Goal: Task Accomplishment & Management: Use online tool/utility

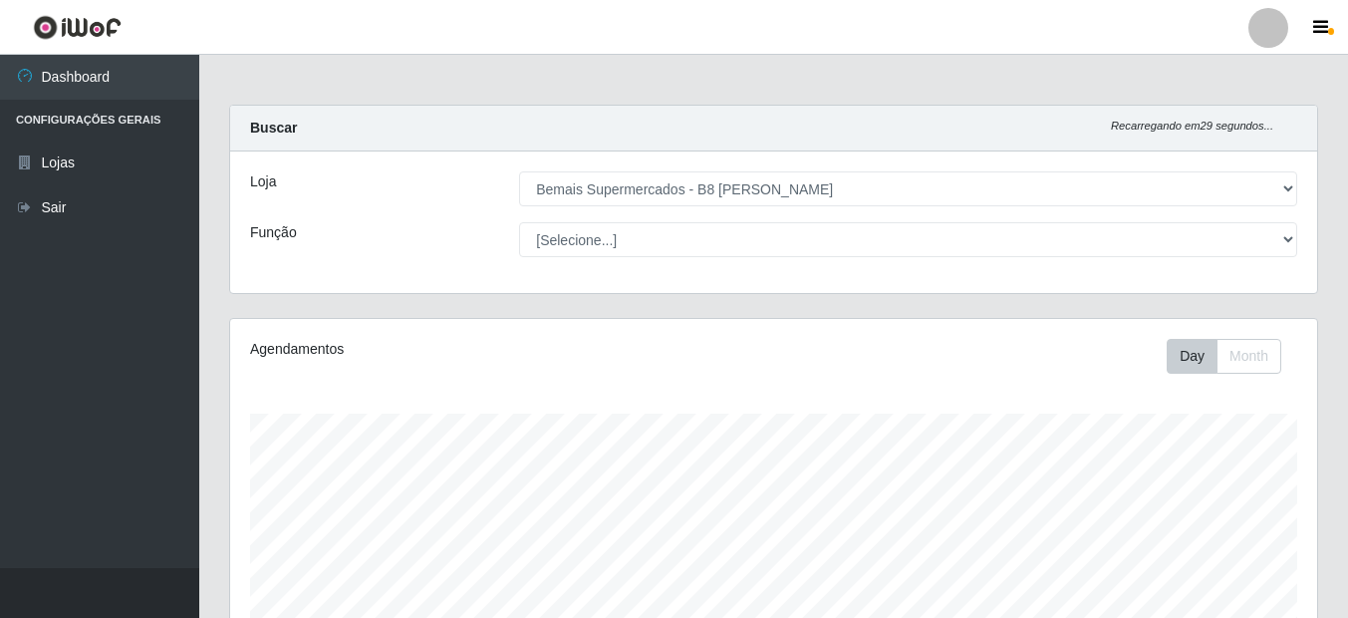
select select "413"
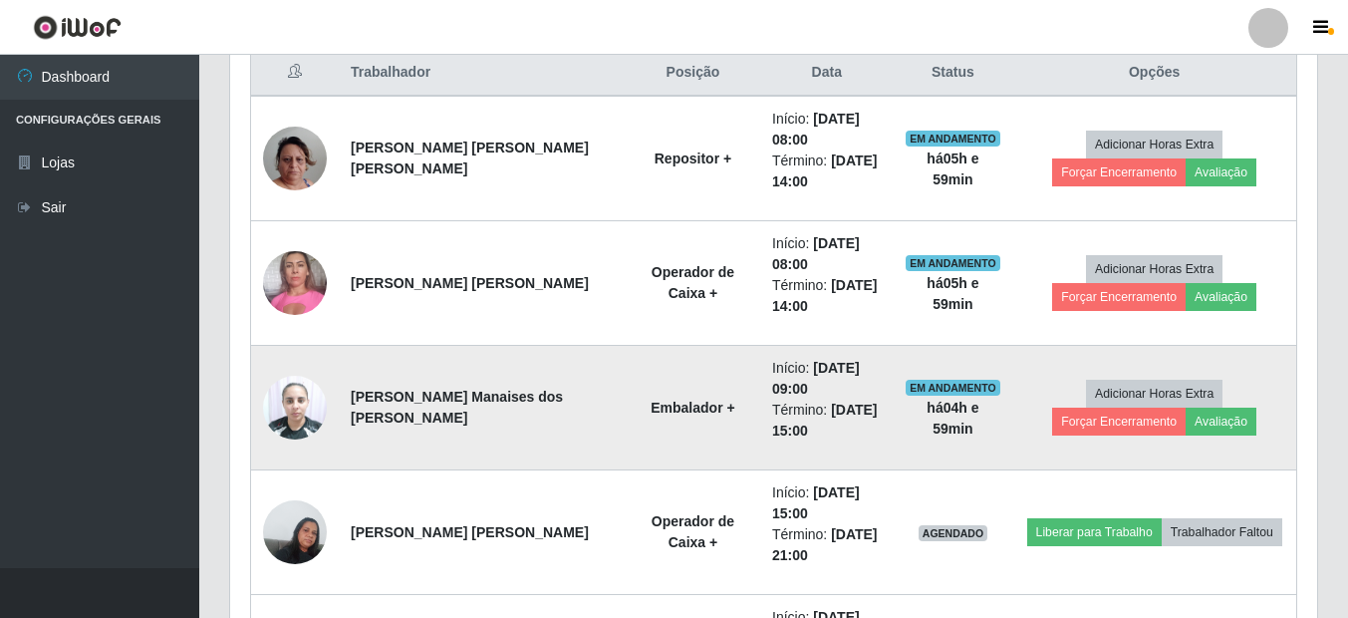
scroll to position [774, 0]
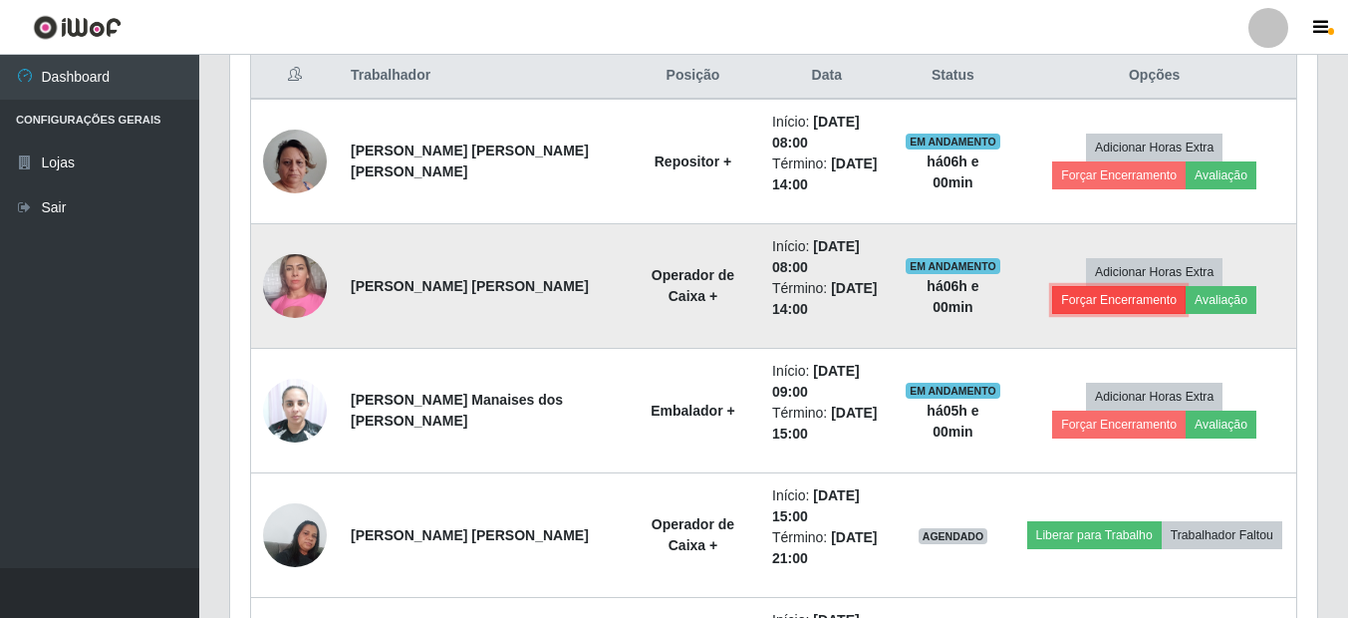
click at [1185, 286] on button "Forçar Encerramento" at bounding box center [1119, 300] width 134 height 28
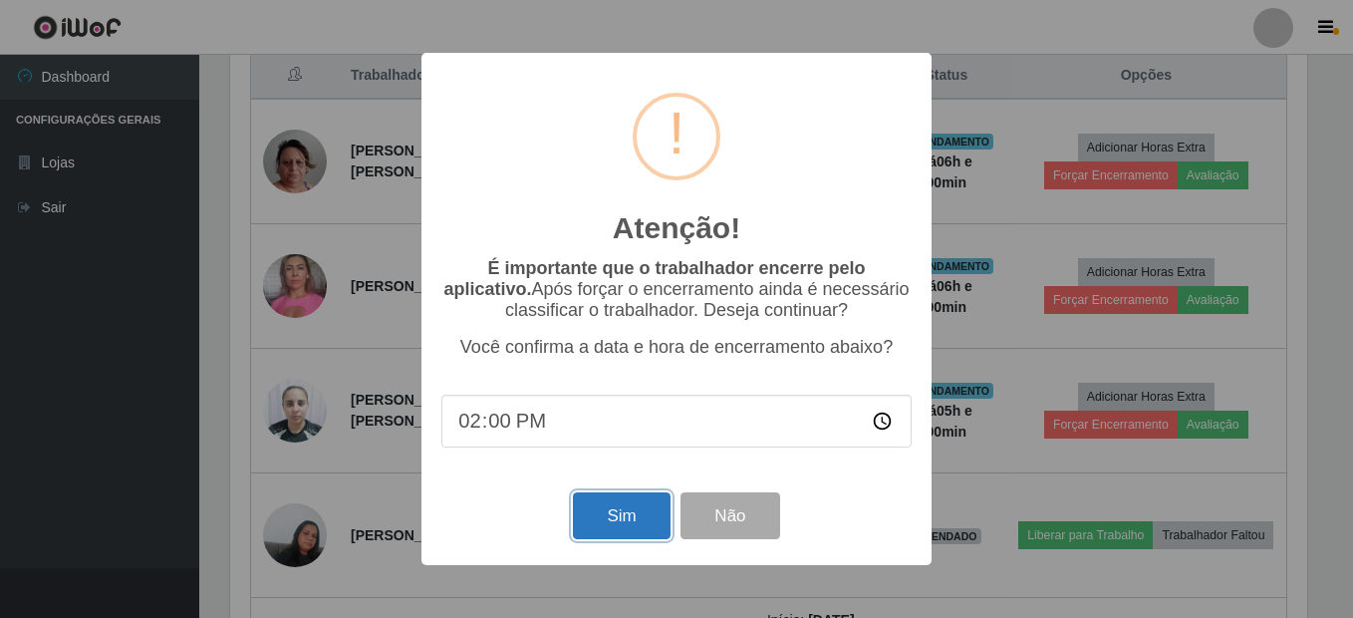
click at [647, 524] on button "Sim" at bounding box center [621, 515] width 97 height 47
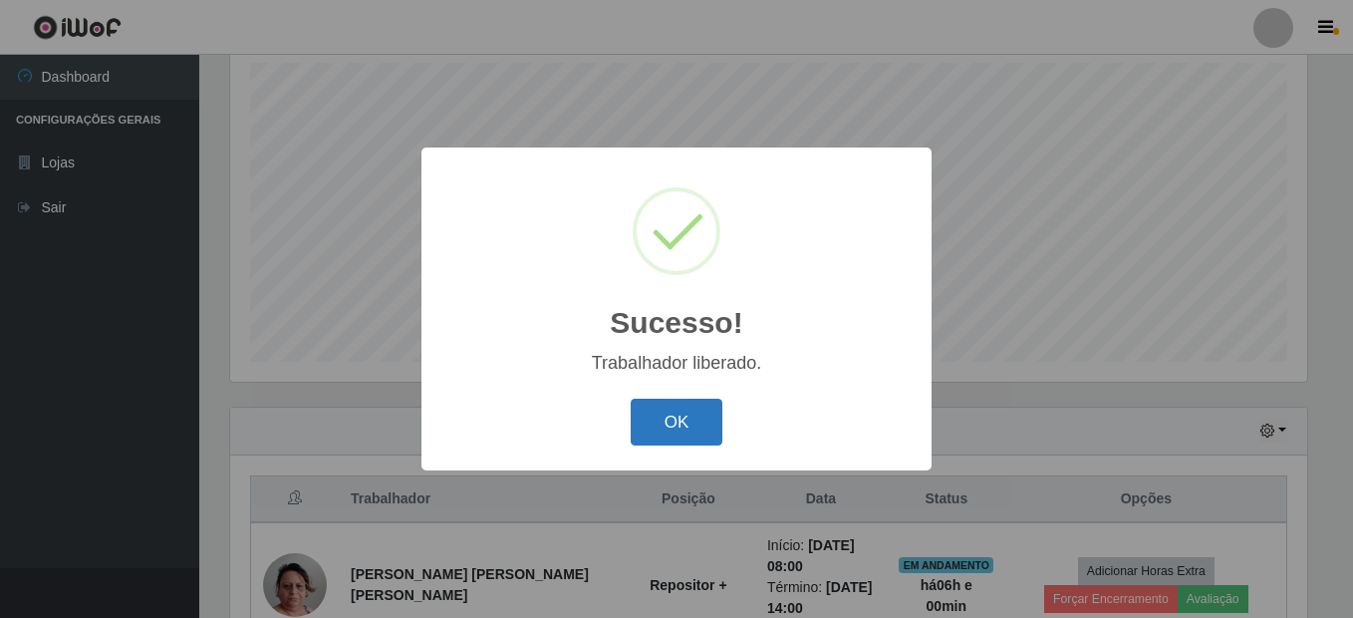
click at [701, 409] on button "OK" at bounding box center [677, 422] width 93 height 47
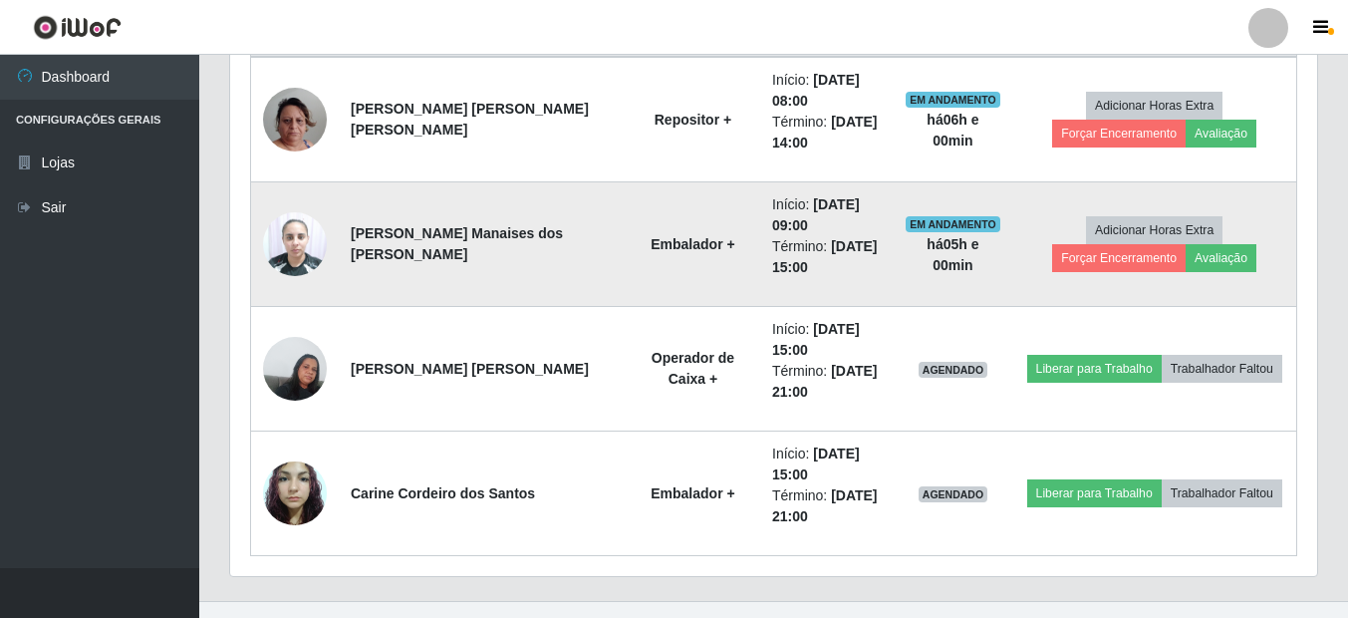
scroll to position [849, 0]
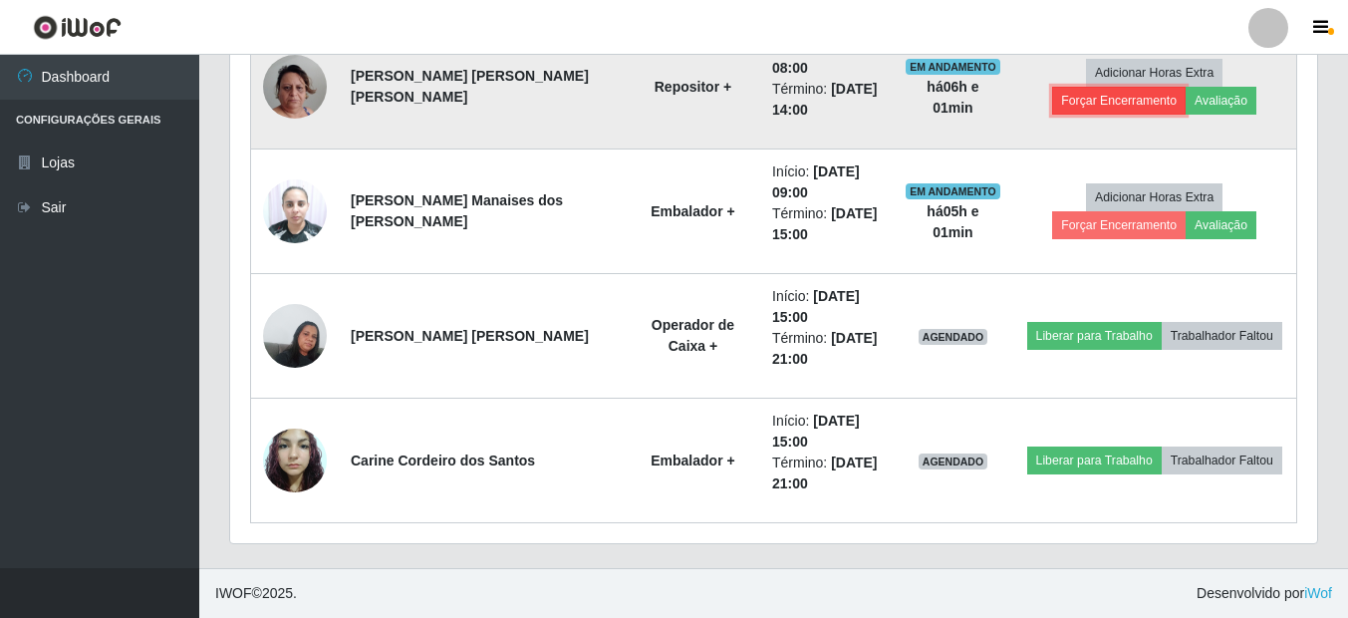
click at [1186, 87] on button "Forçar Encerramento" at bounding box center [1119, 101] width 134 height 28
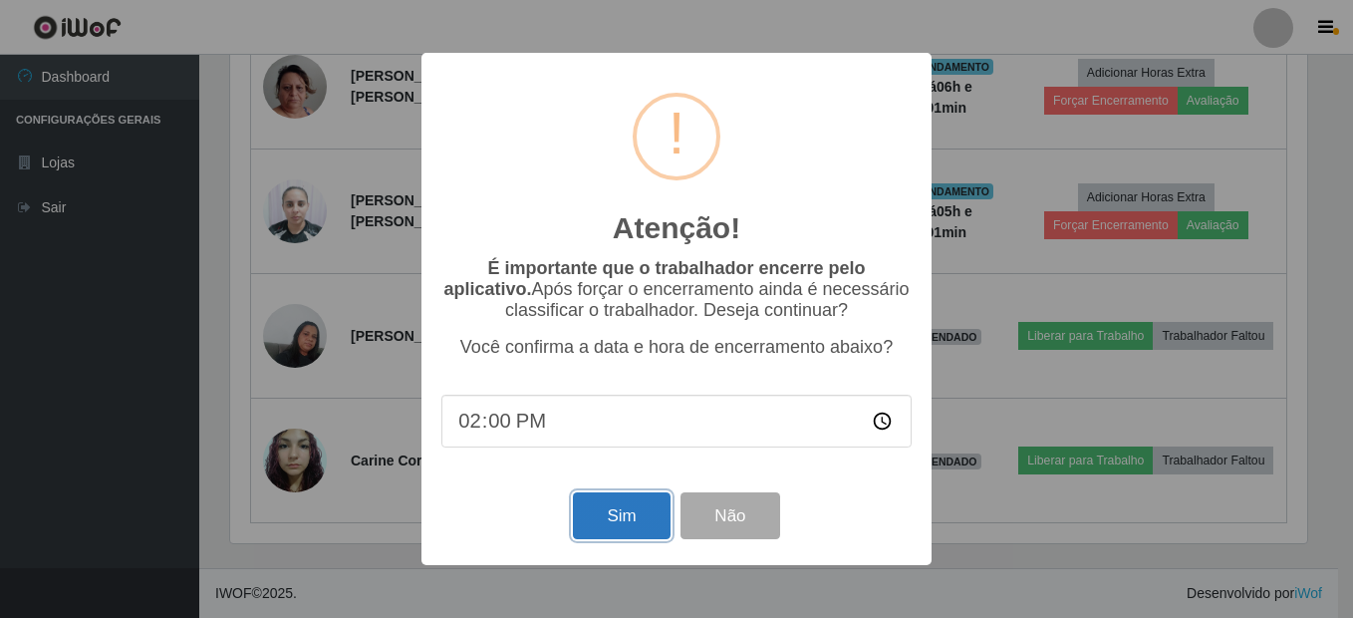
click at [604, 524] on button "Sim" at bounding box center [621, 515] width 97 height 47
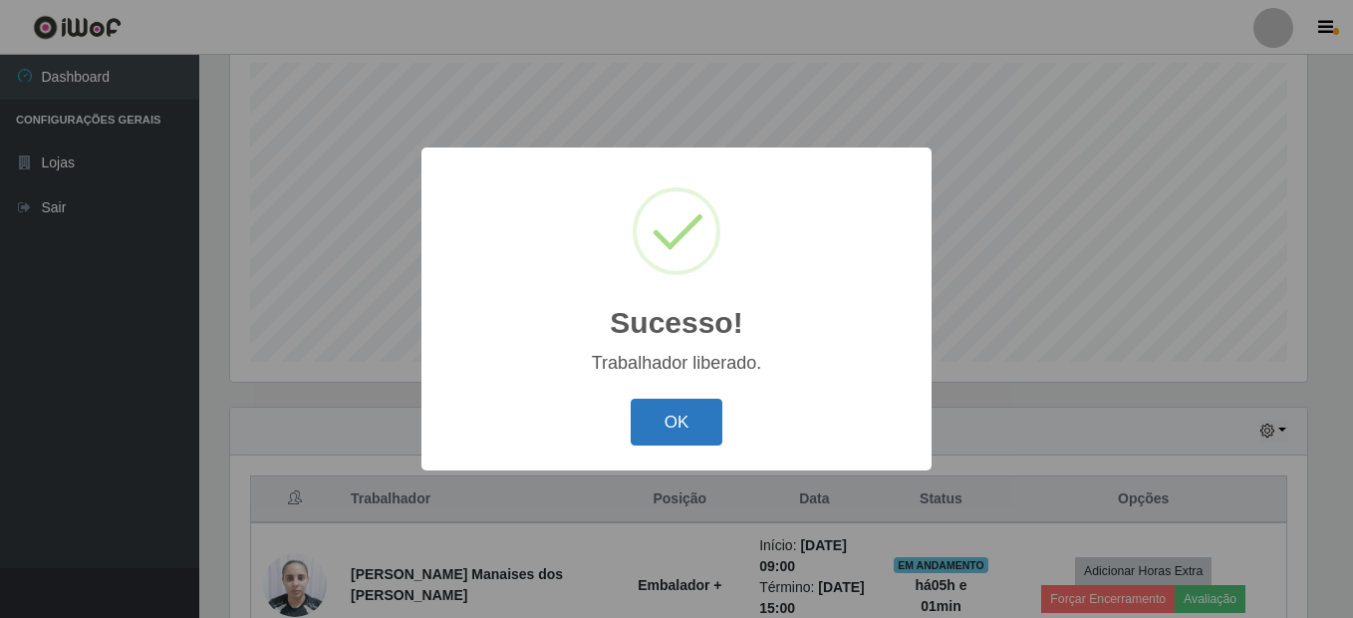
click at [682, 432] on button "OK" at bounding box center [677, 422] width 93 height 47
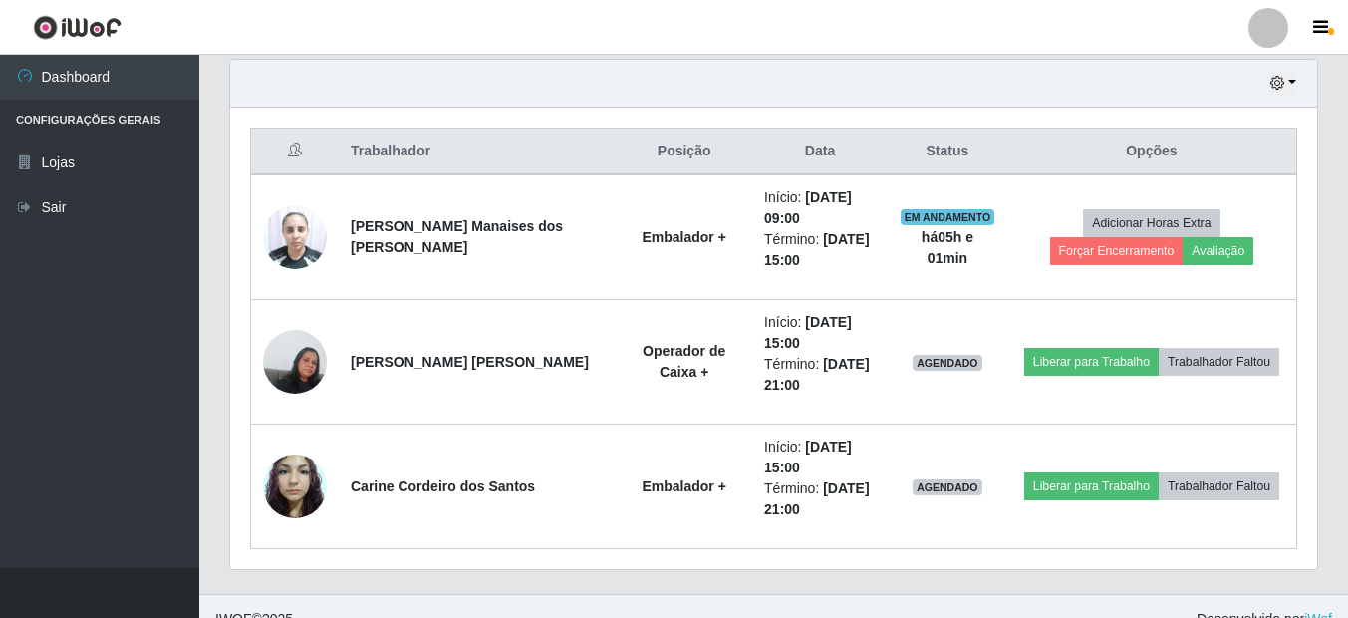
scroll to position [725, 0]
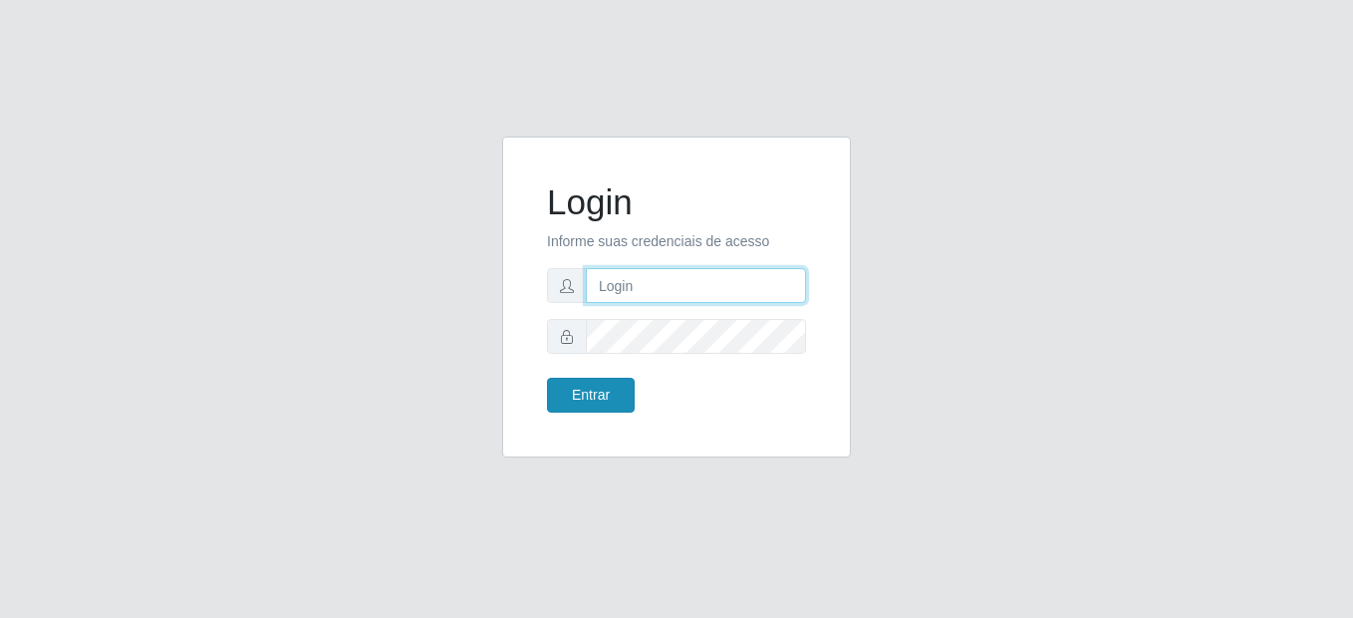
type input "mariabemais@B8"
click at [585, 404] on button "Entrar" at bounding box center [591, 395] width 88 height 35
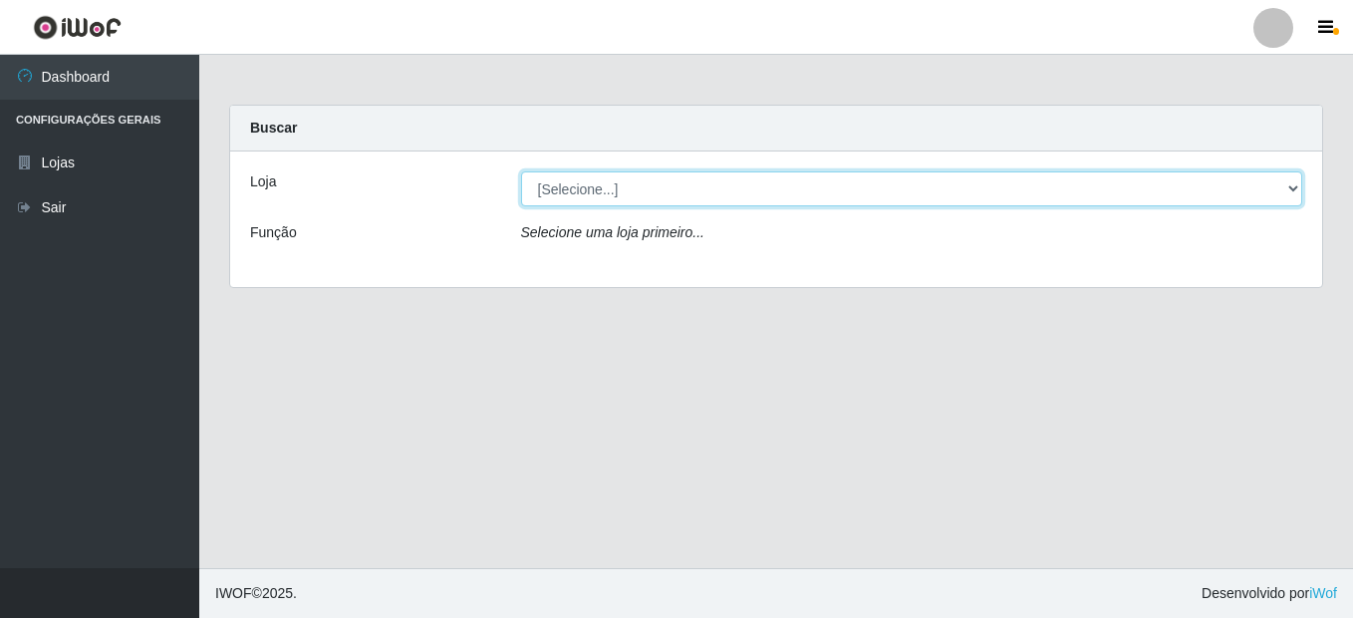
click at [629, 188] on select "[Selecione...] Bemais Supermercados - B8 [PERSON_NAME]" at bounding box center [912, 188] width 782 height 35
select select "413"
click at [521, 171] on select "[Selecione...] Bemais Supermercados - B8 [PERSON_NAME]" at bounding box center [912, 188] width 782 height 35
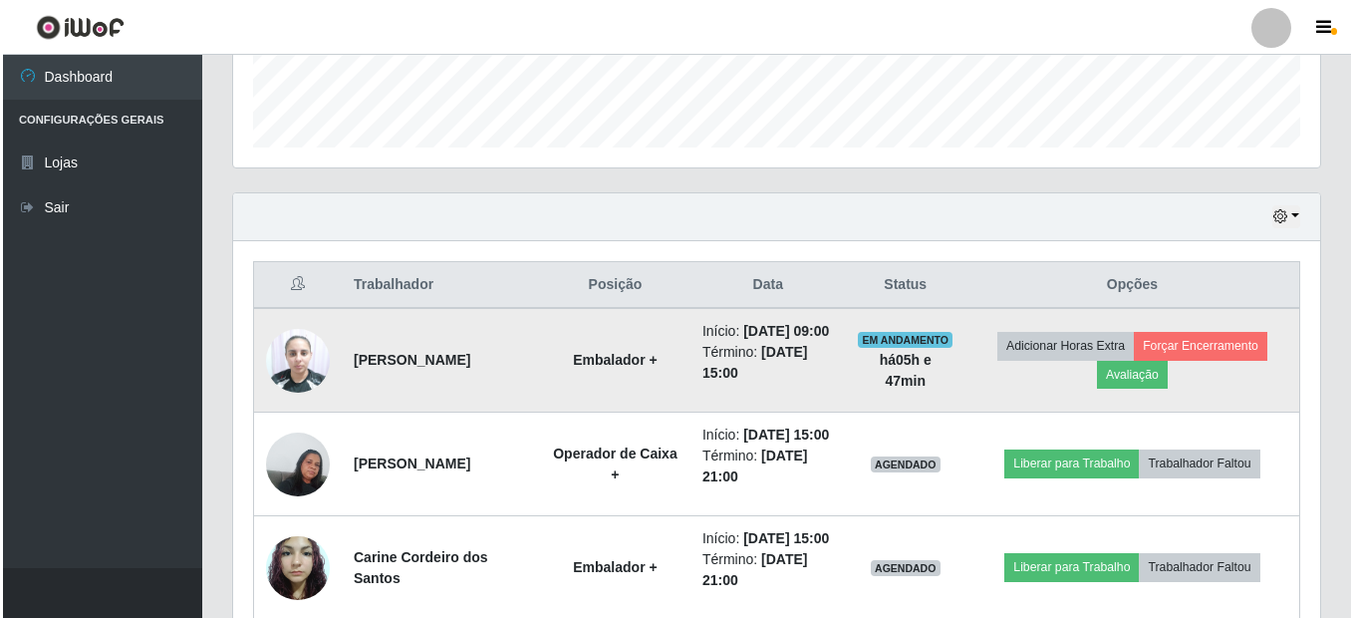
scroll to position [725, 0]
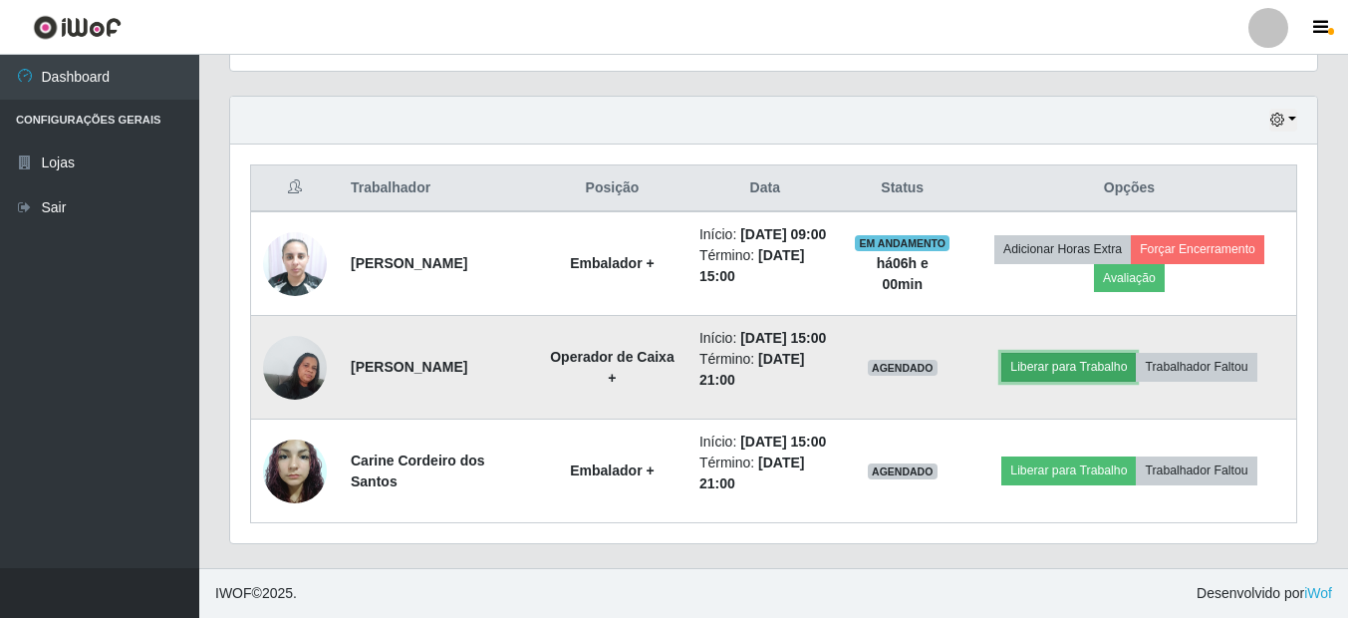
click at [1093, 353] on button "Liberar para Trabalho" at bounding box center [1069, 367] width 135 height 28
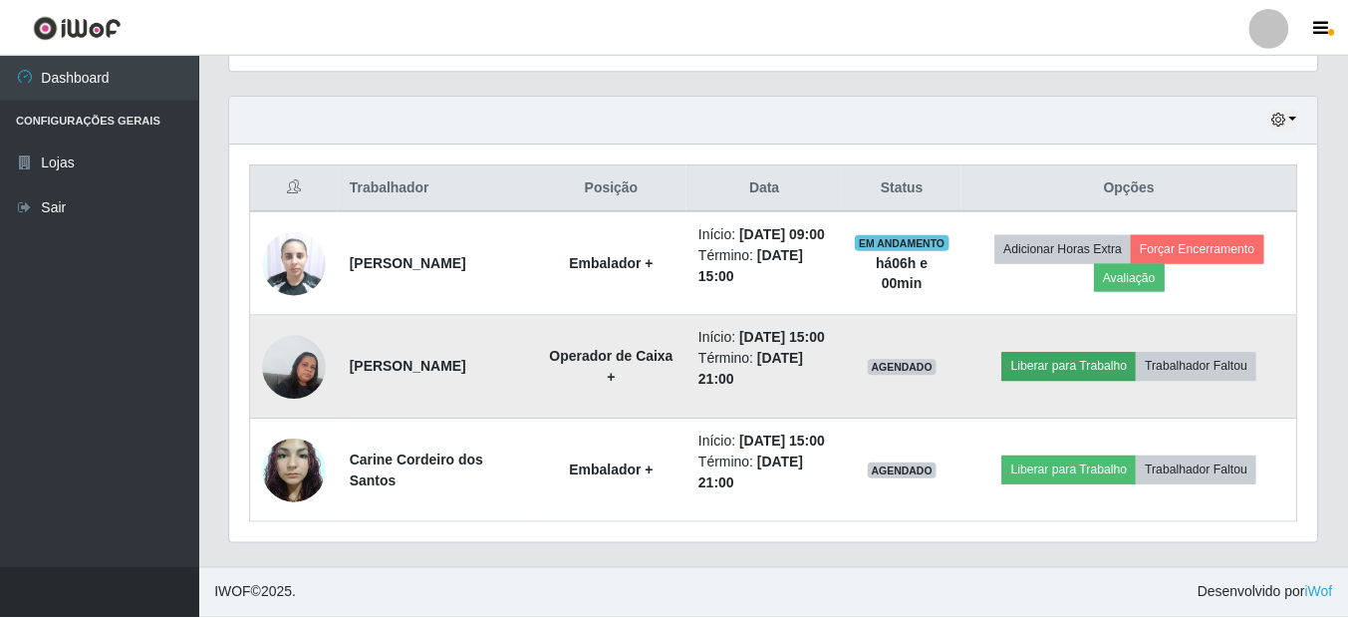
scroll to position [414, 1077]
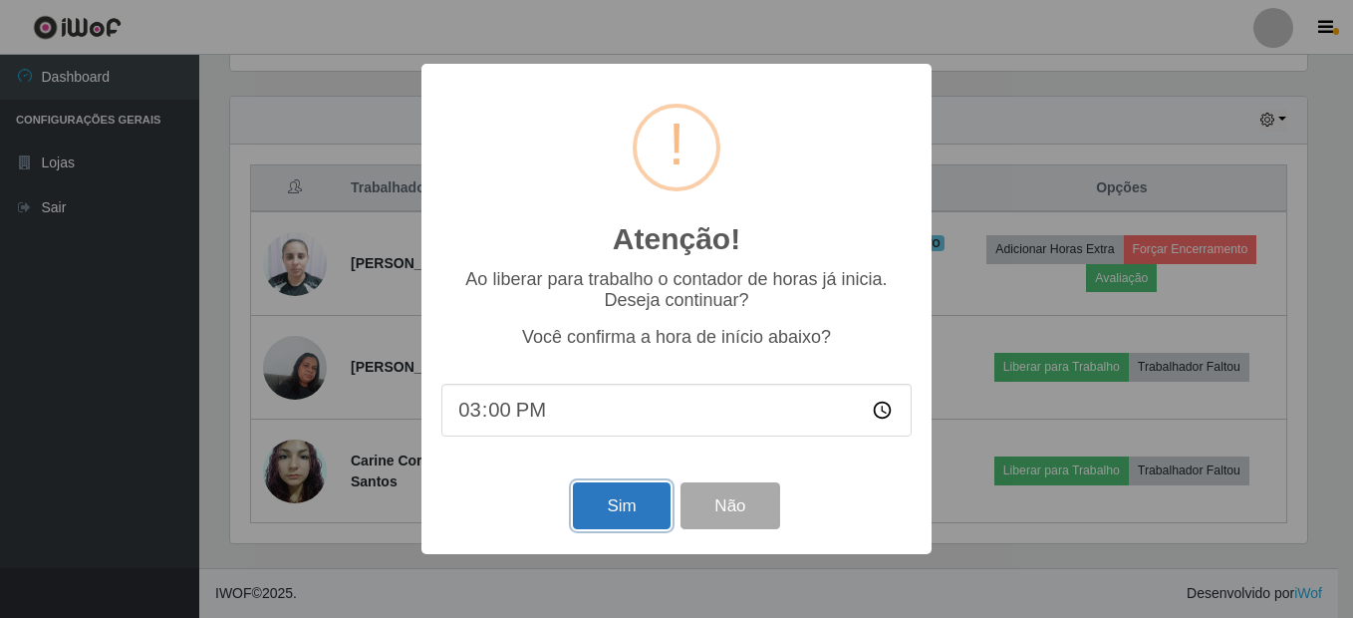
click at [604, 513] on button "Sim" at bounding box center [621, 505] width 97 height 47
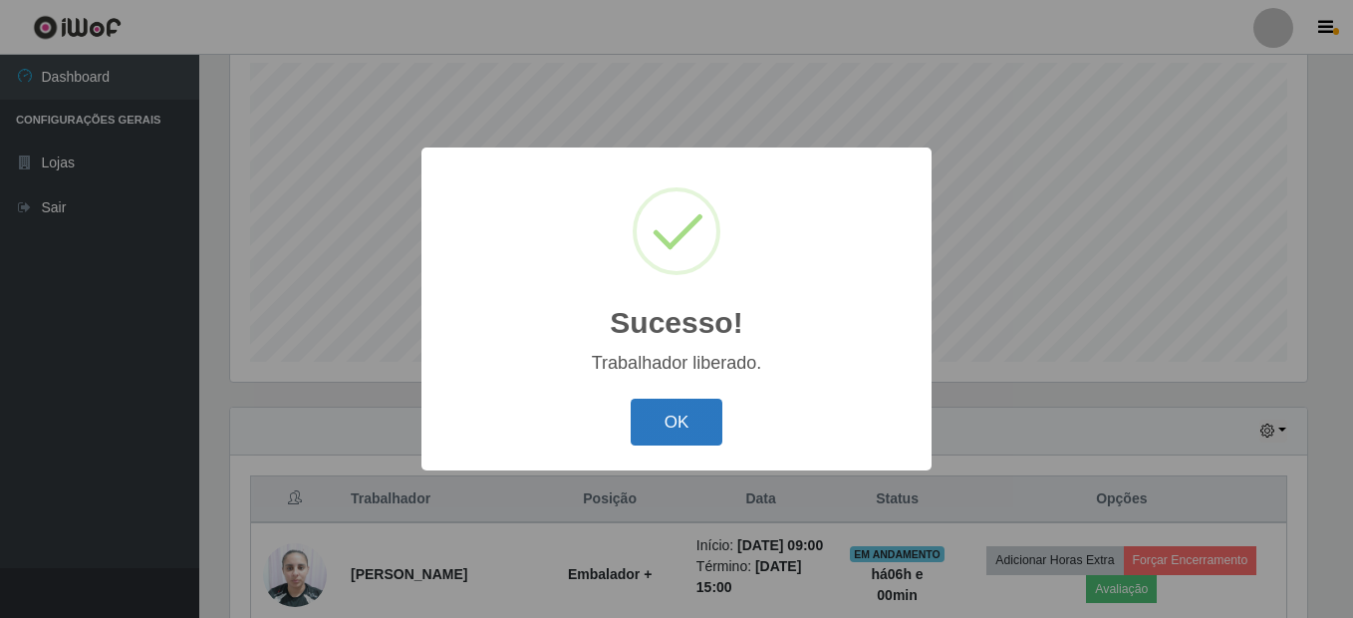
click at [649, 438] on button "OK" at bounding box center [677, 422] width 93 height 47
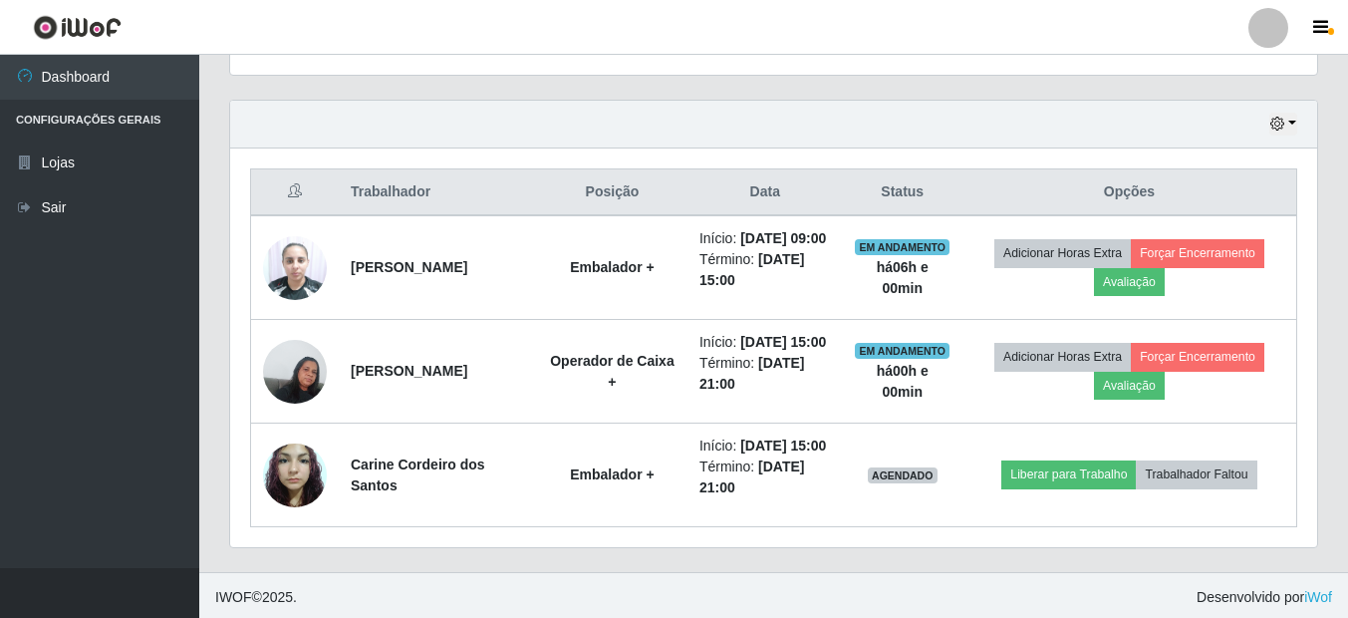
scroll to position [725, 0]
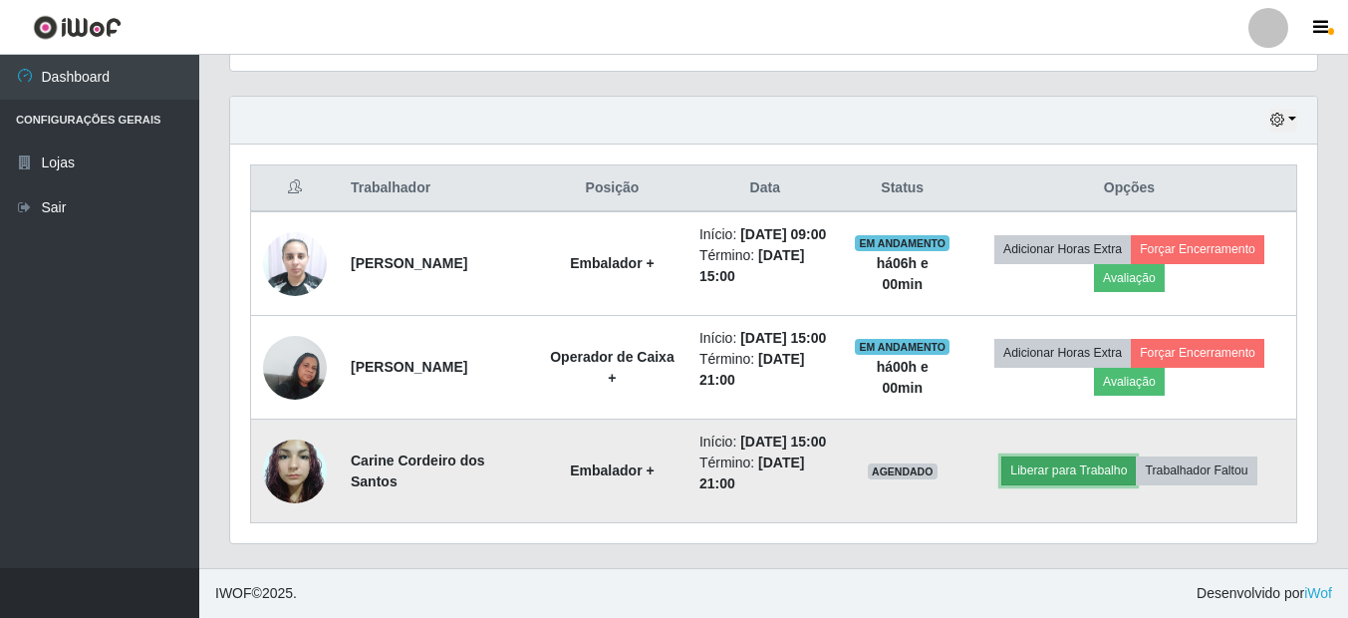
click at [1069, 464] on button "Liberar para Trabalho" at bounding box center [1069, 470] width 135 height 28
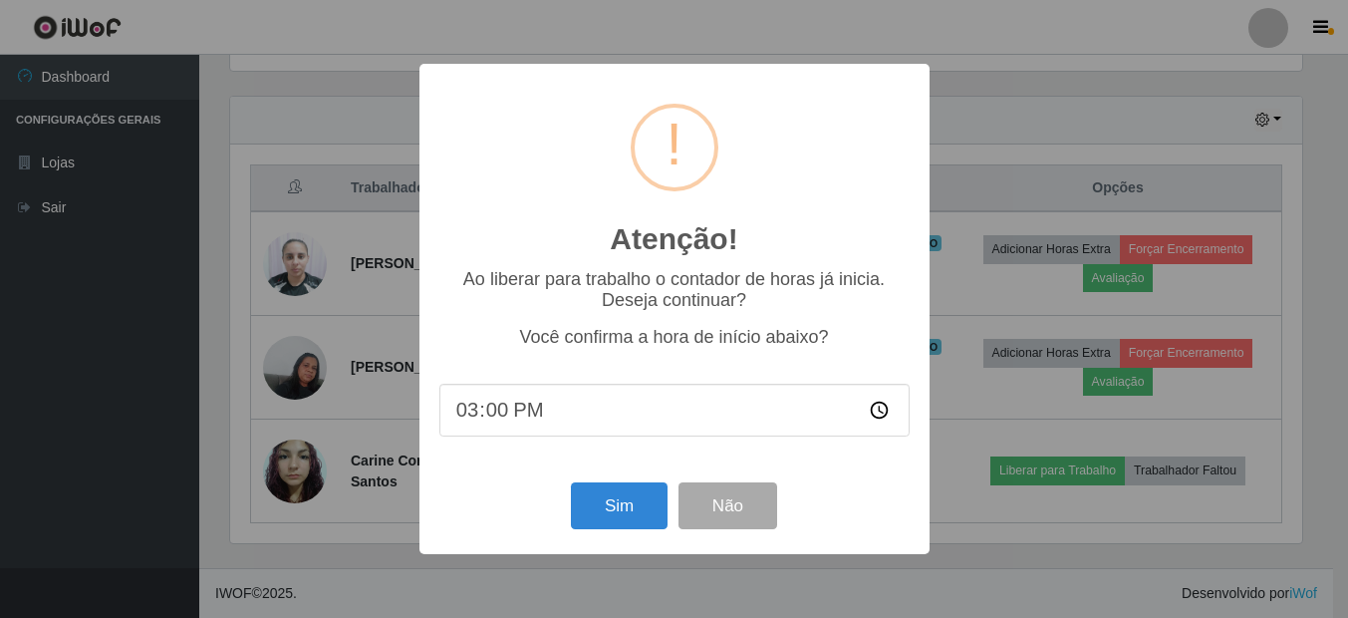
scroll to position [414, 1077]
click at [650, 499] on button "Sim" at bounding box center [621, 505] width 97 height 47
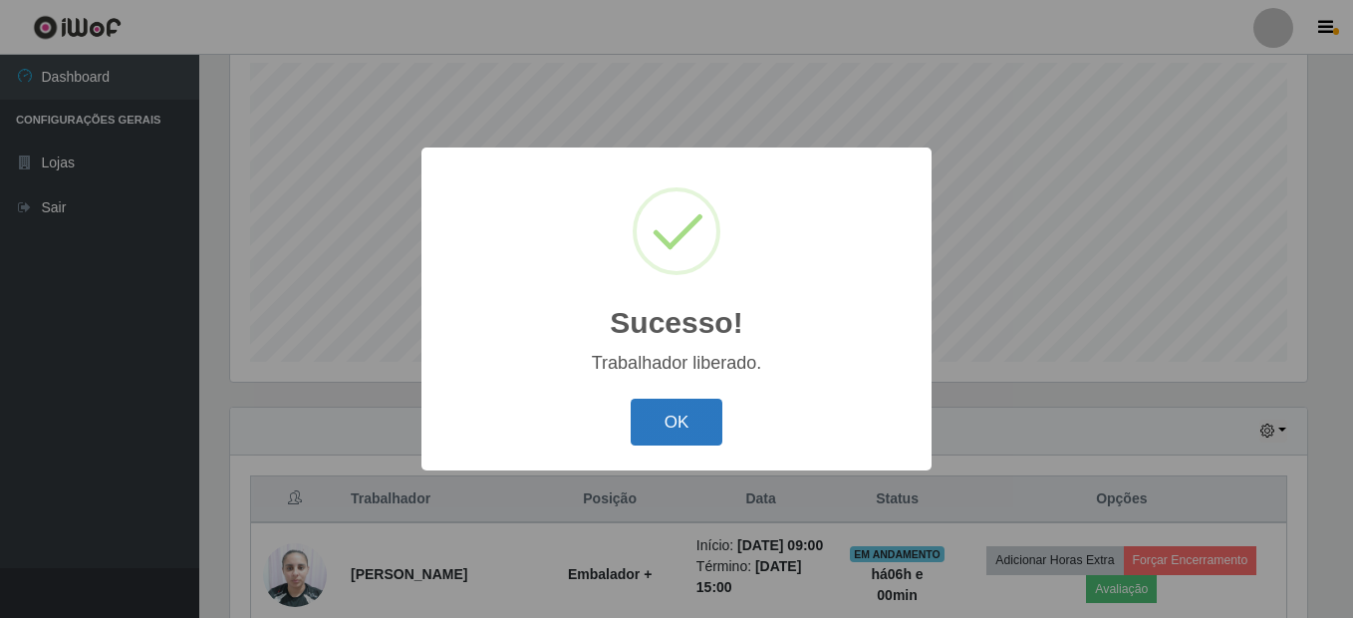
click at [669, 419] on button "OK" at bounding box center [677, 422] width 93 height 47
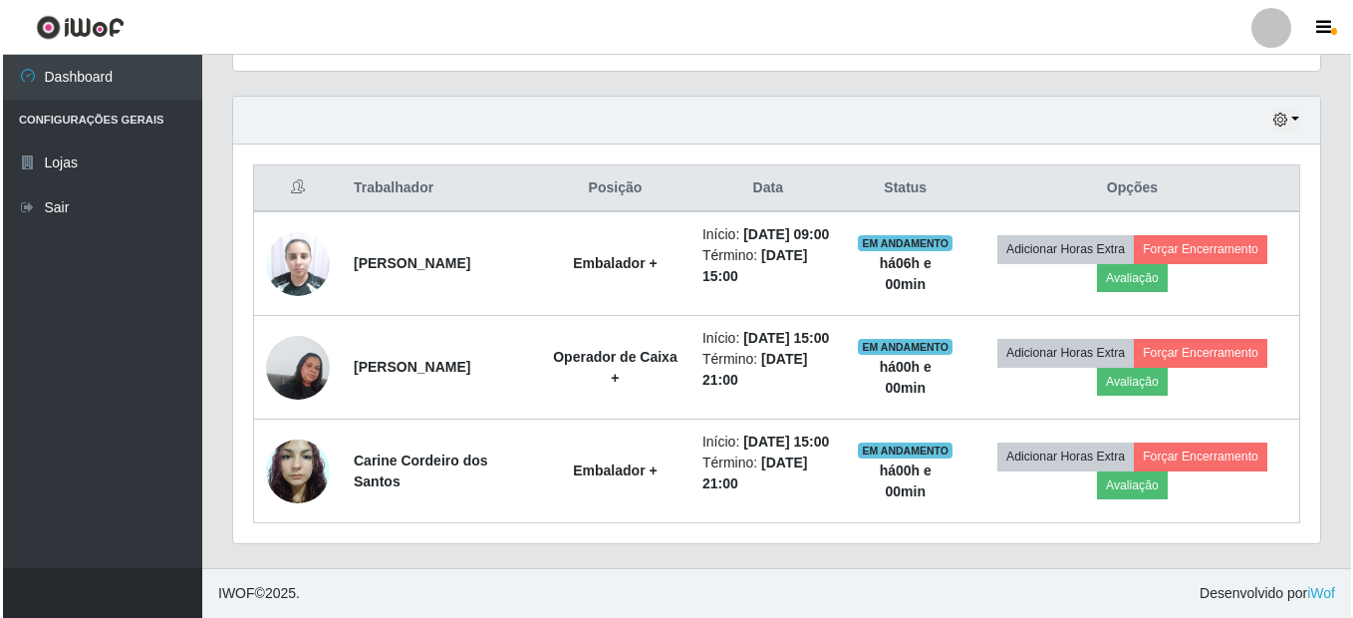
scroll to position [725, 0]
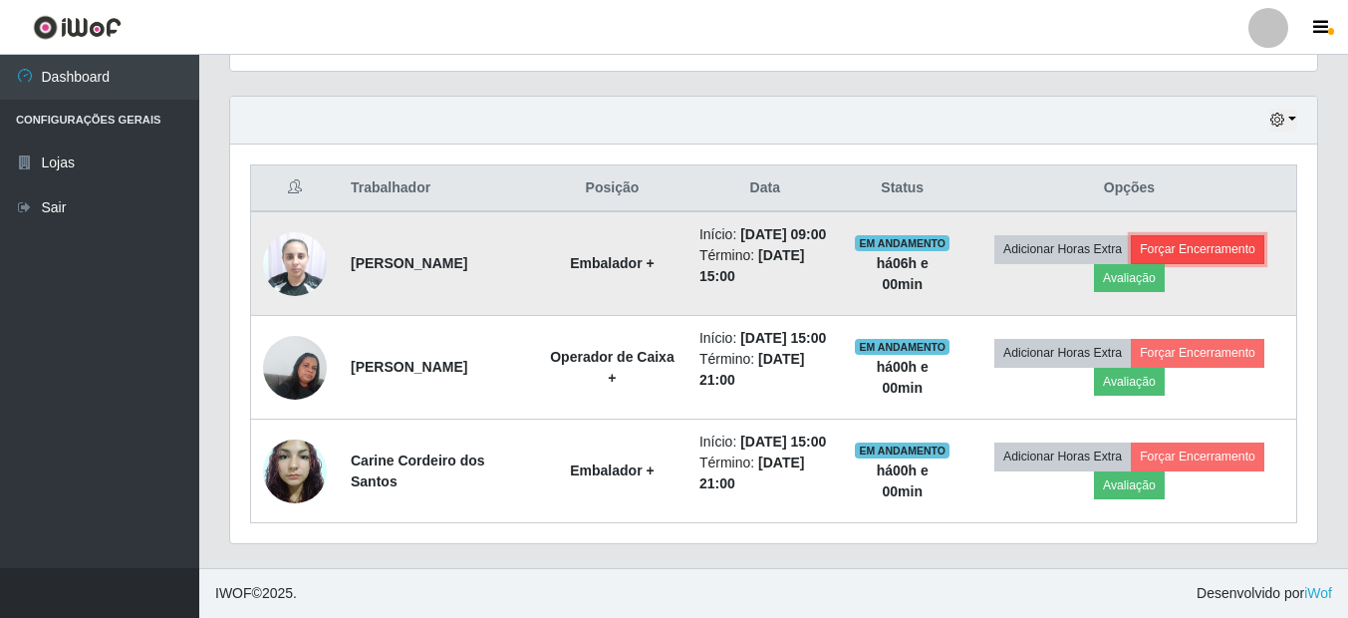
click at [1235, 235] on button "Forçar Encerramento" at bounding box center [1198, 249] width 134 height 28
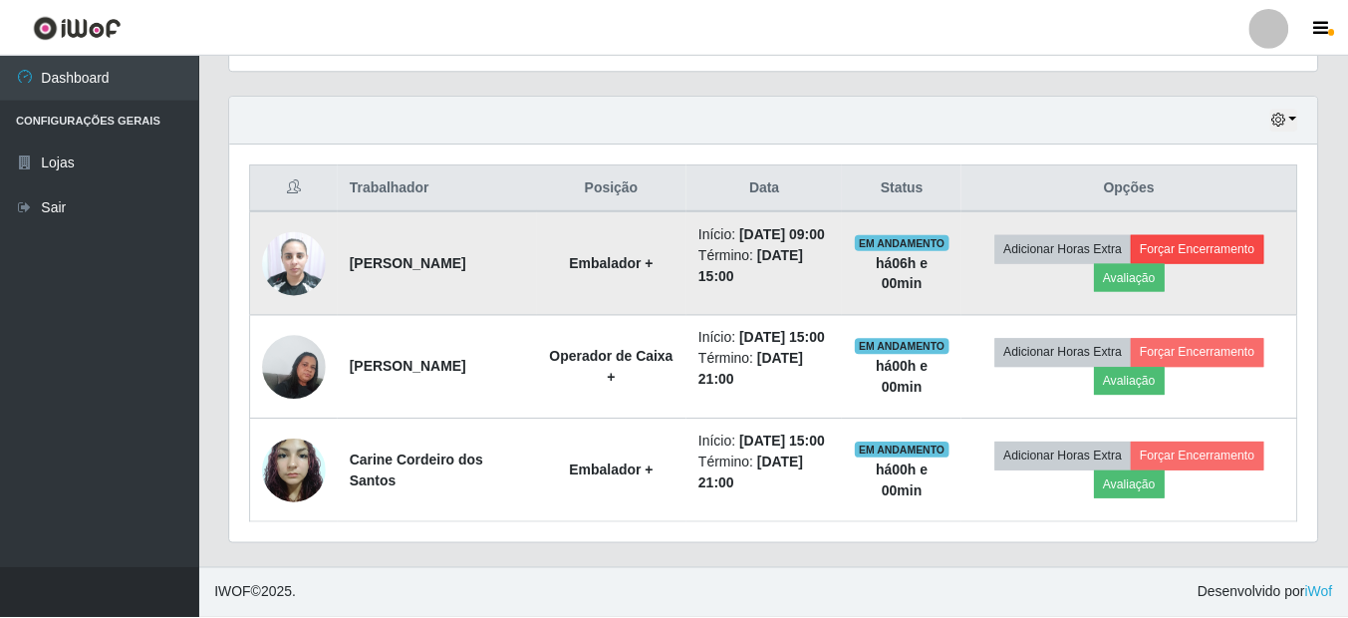
scroll to position [414, 1077]
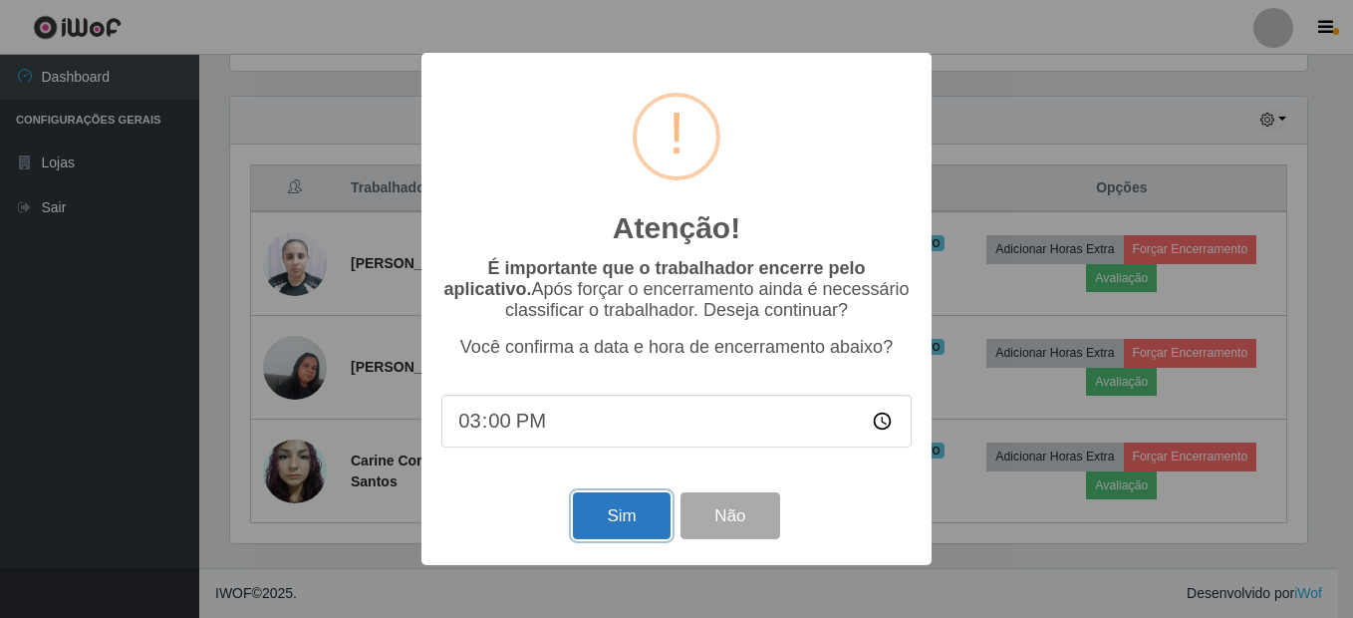
click at [607, 517] on button "Sim" at bounding box center [621, 515] width 97 height 47
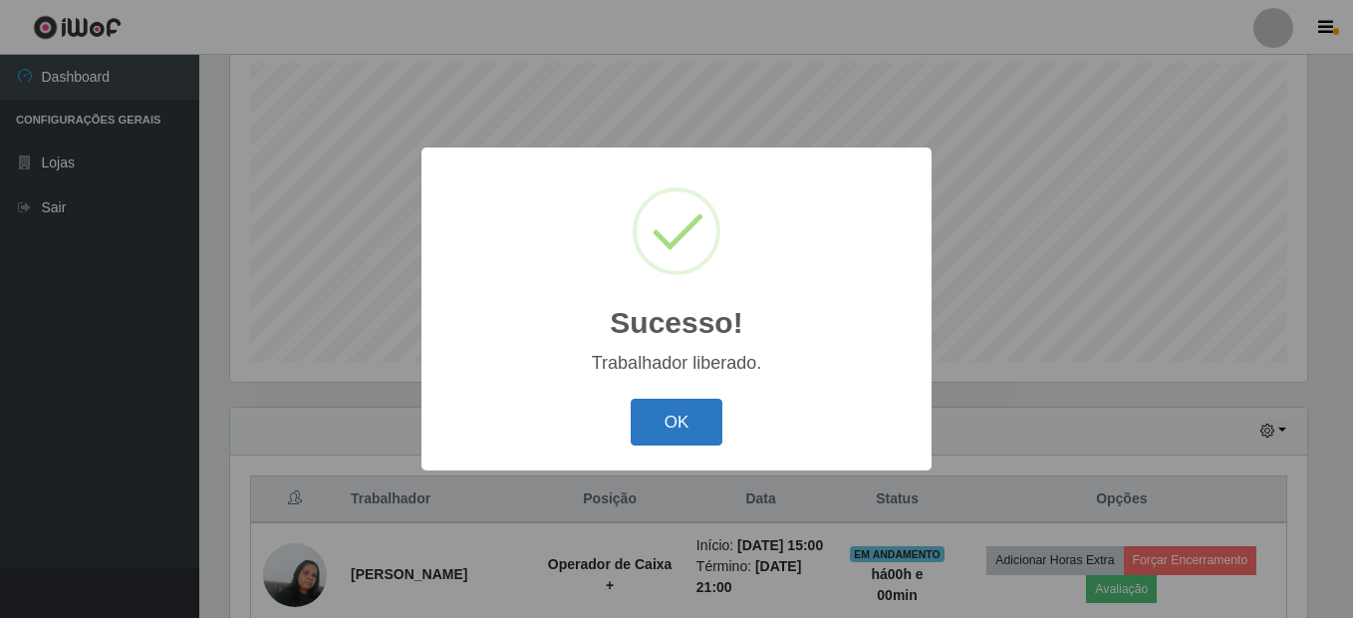
click at [713, 424] on button "OK" at bounding box center [677, 422] width 93 height 47
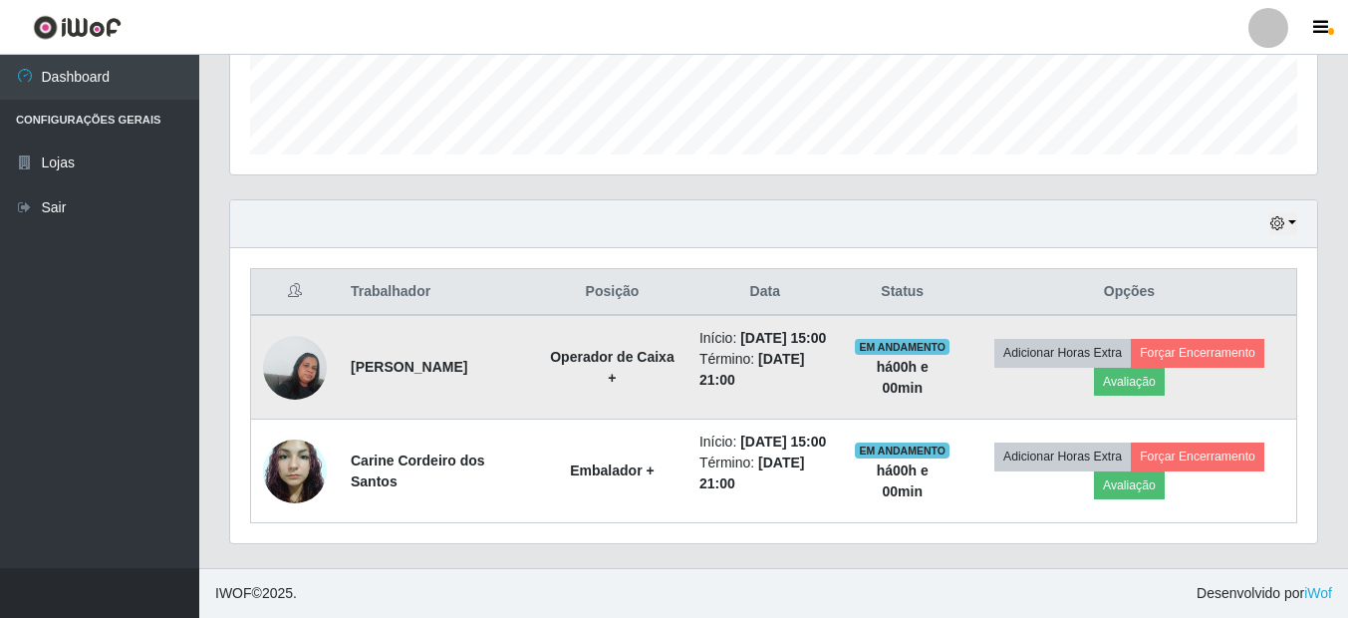
scroll to position [600, 0]
